Goal: Transaction & Acquisition: Purchase product/service

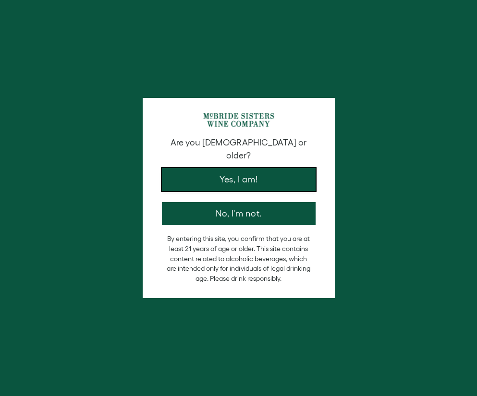
click at [236, 173] on button "Yes, I am!" at bounding box center [239, 179] width 154 height 23
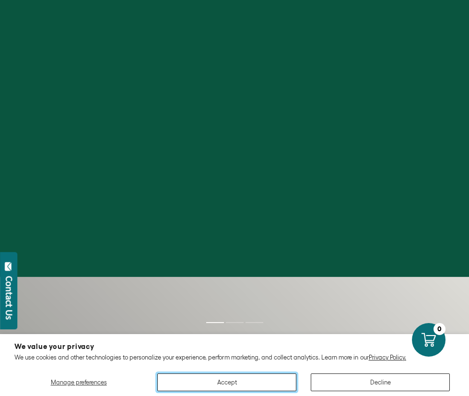
click at [259, 387] on button "Accept" at bounding box center [226, 382] width 139 height 18
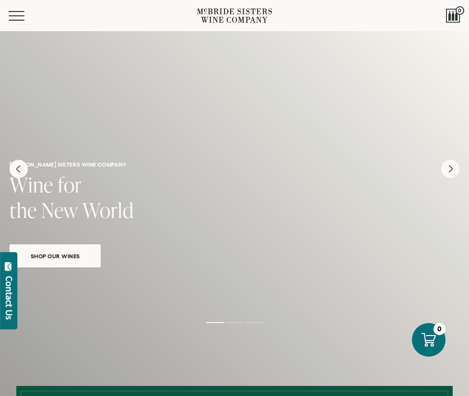
click at [80, 264] on link "Shop Our Wines" at bounding box center [55, 255] width 91 height 23
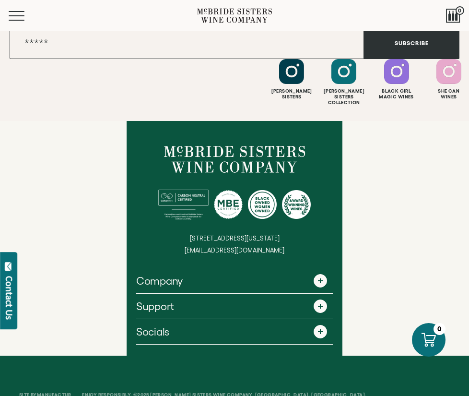
scroll to position [1528, 0]
